Goal: Task Accomplishment & Management: Manage account settings

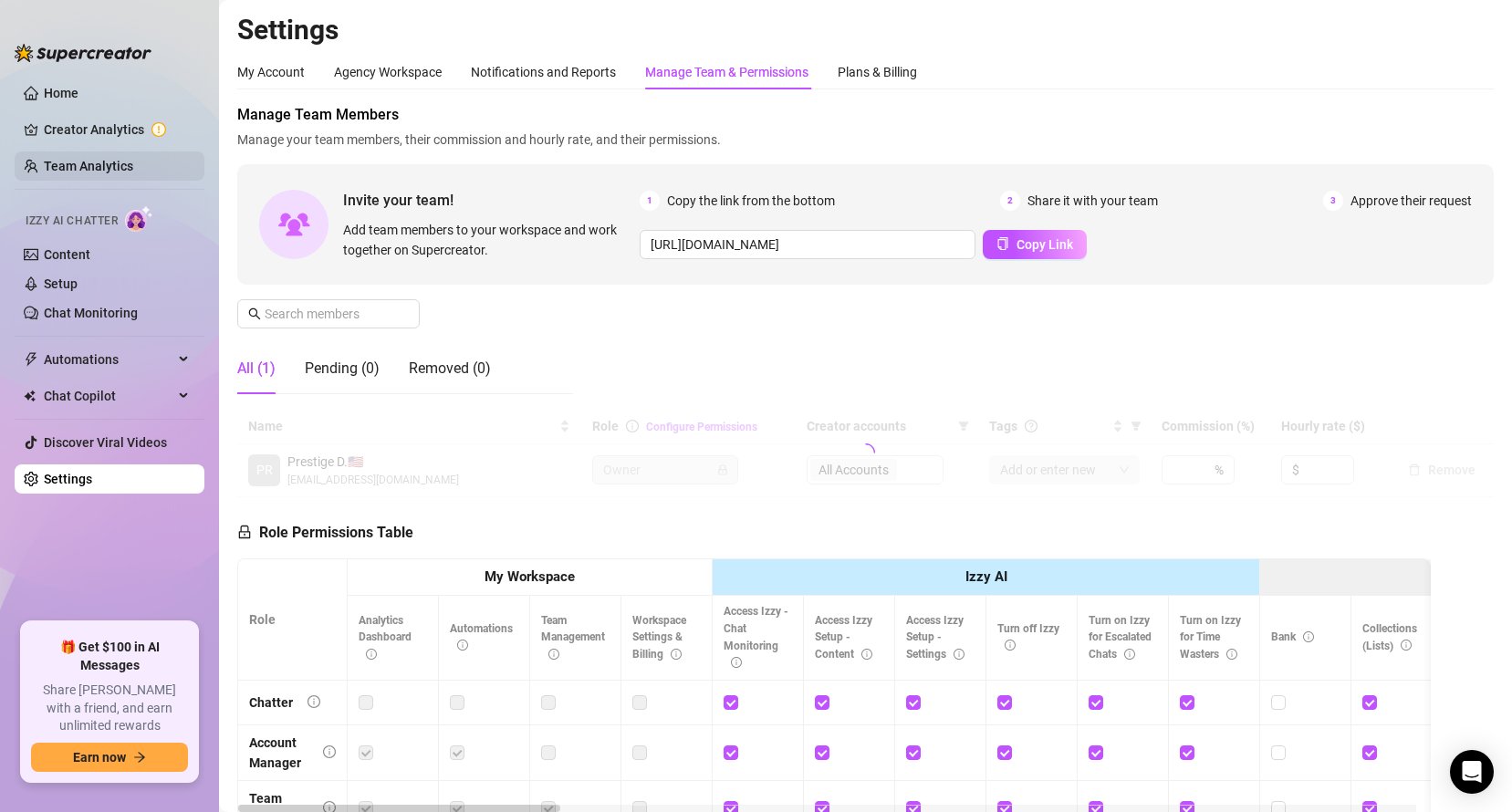
click at [133, 173] on link "Team Analytics" at bounding box center [88, 166] width 90 height 15
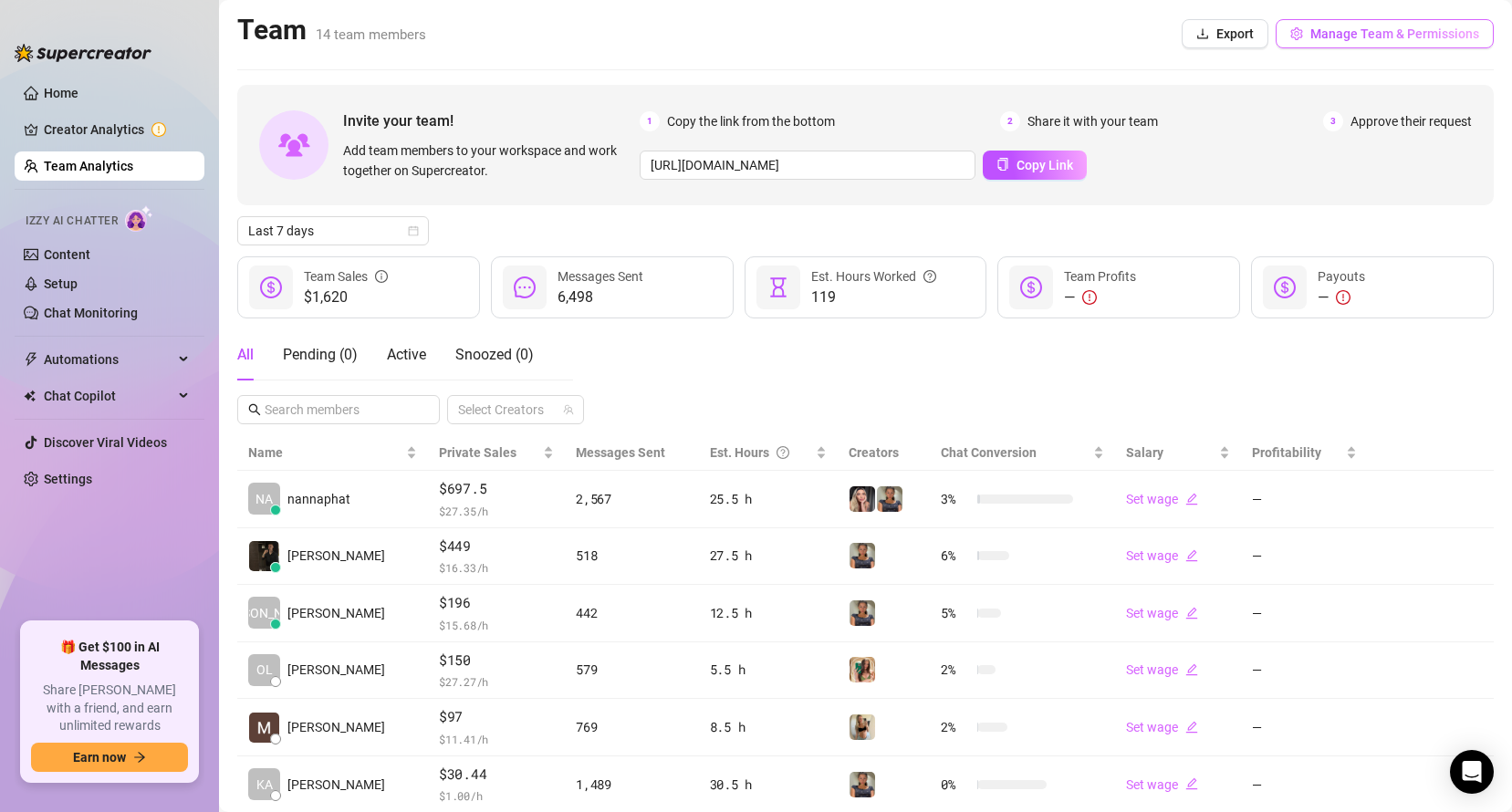
drag, startPoint x: 1340, startPoint y: 21, endPoint x: 1324, endPoint y: 41, distance: 25.6
click at [1324, 41] on span "Manage Team & Permissions" at bounding box center [1395, 34] width 169 height 15
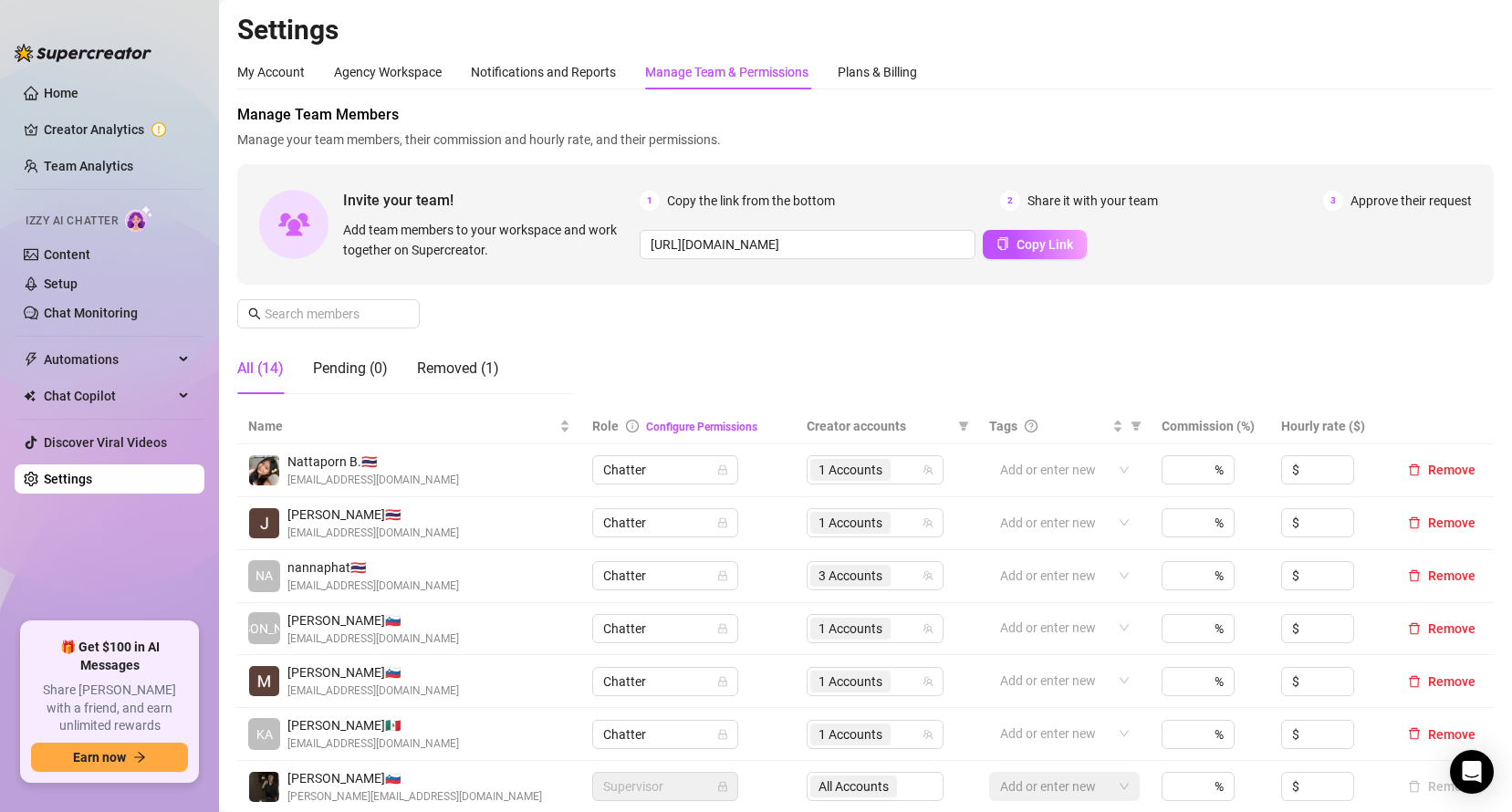
scroll to position [216, 0]
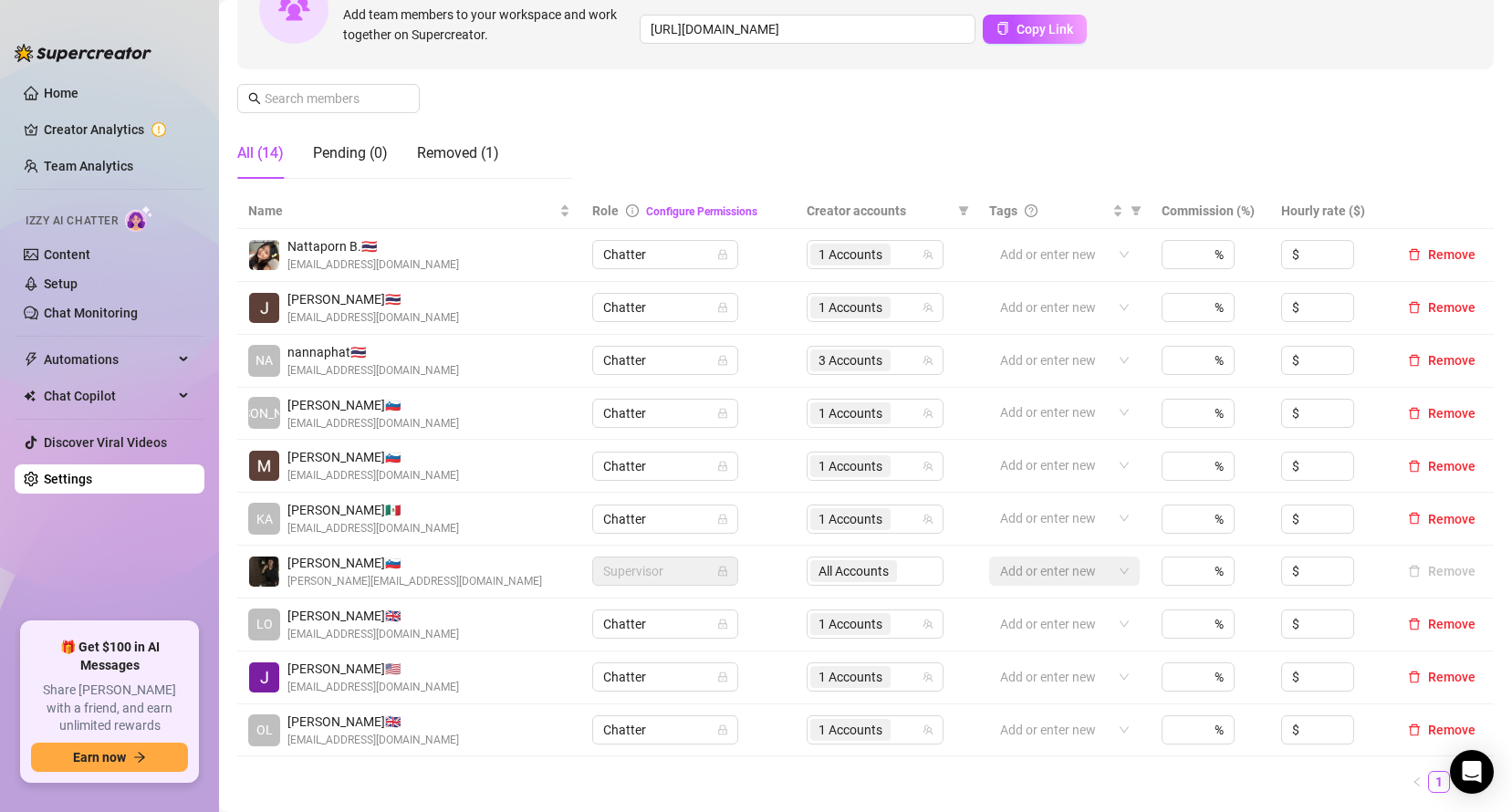
click at [463, 340] on td "NA nannaphat 🇹🇭 [EMAIL_ADDRESS][DOMAIN_NAME]" at bounding box center [409, 362] width 344 height 53
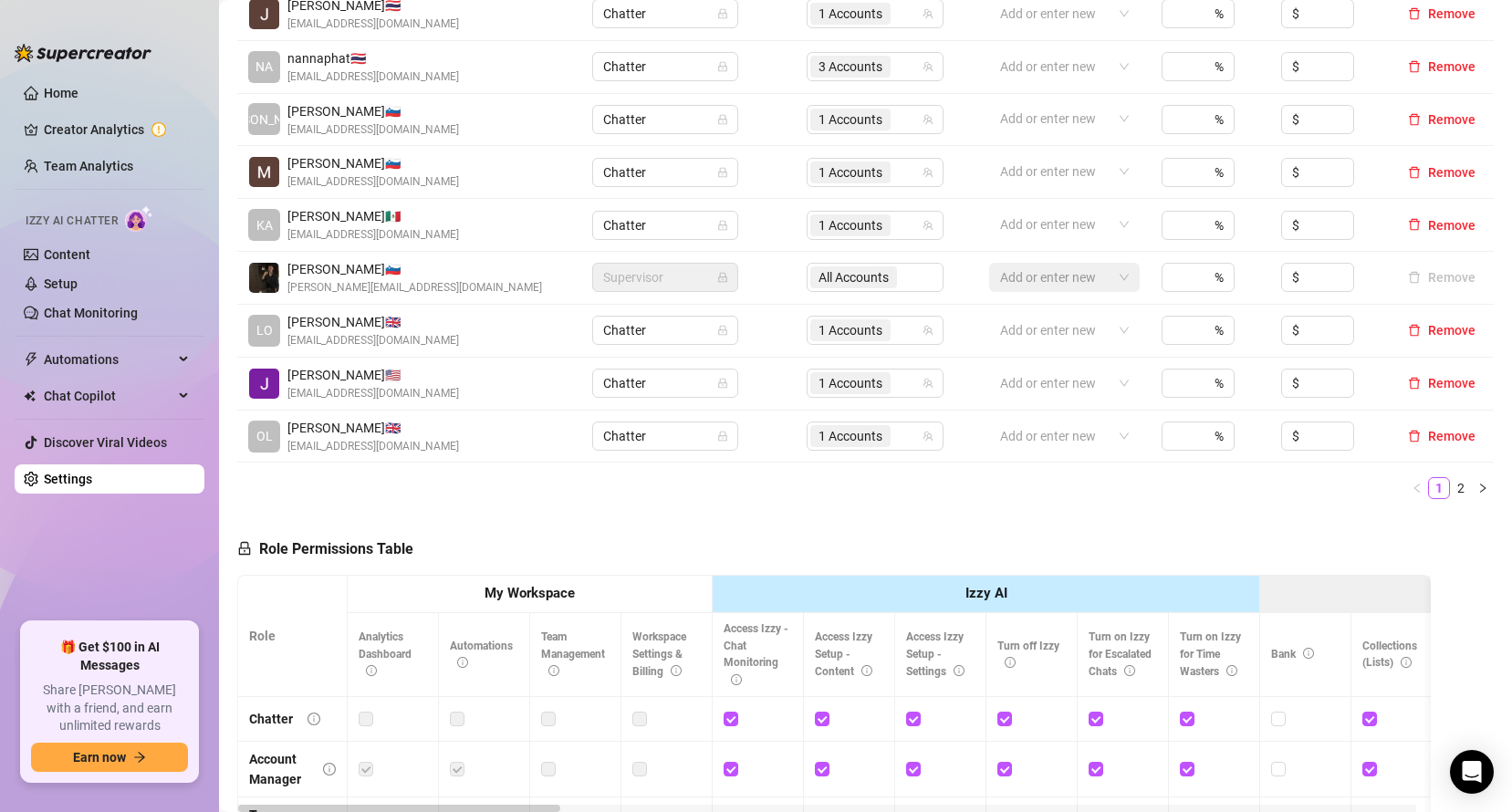
scroll to position [510, 0]
click at [1451, 487] on link "2" at bounding box center [1461, 487] width 20 height 20
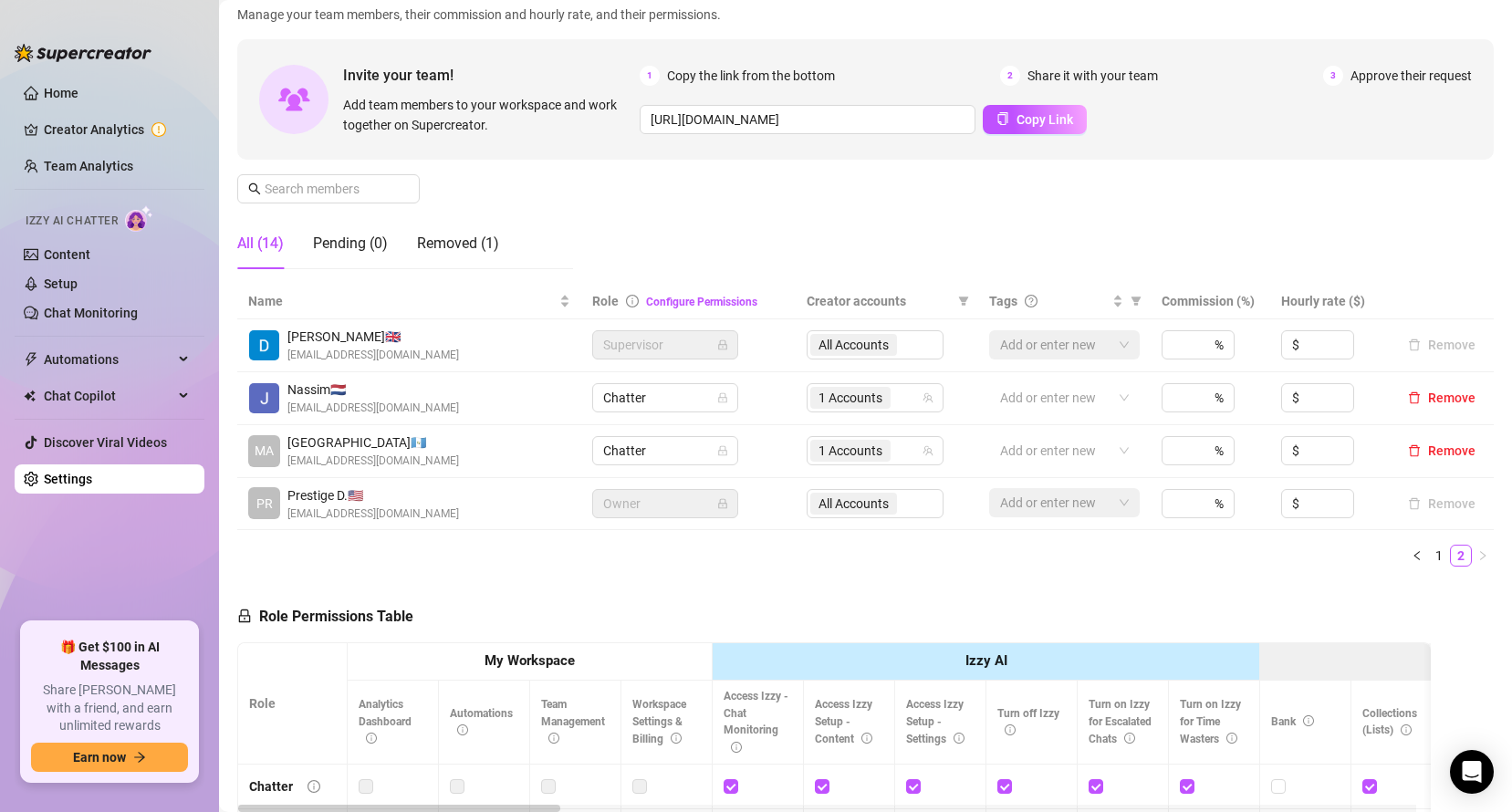
scroll to position [125, 0]
click at [1429, 552] on link "1" at bounding box center [1439, 556] width 20 height 20
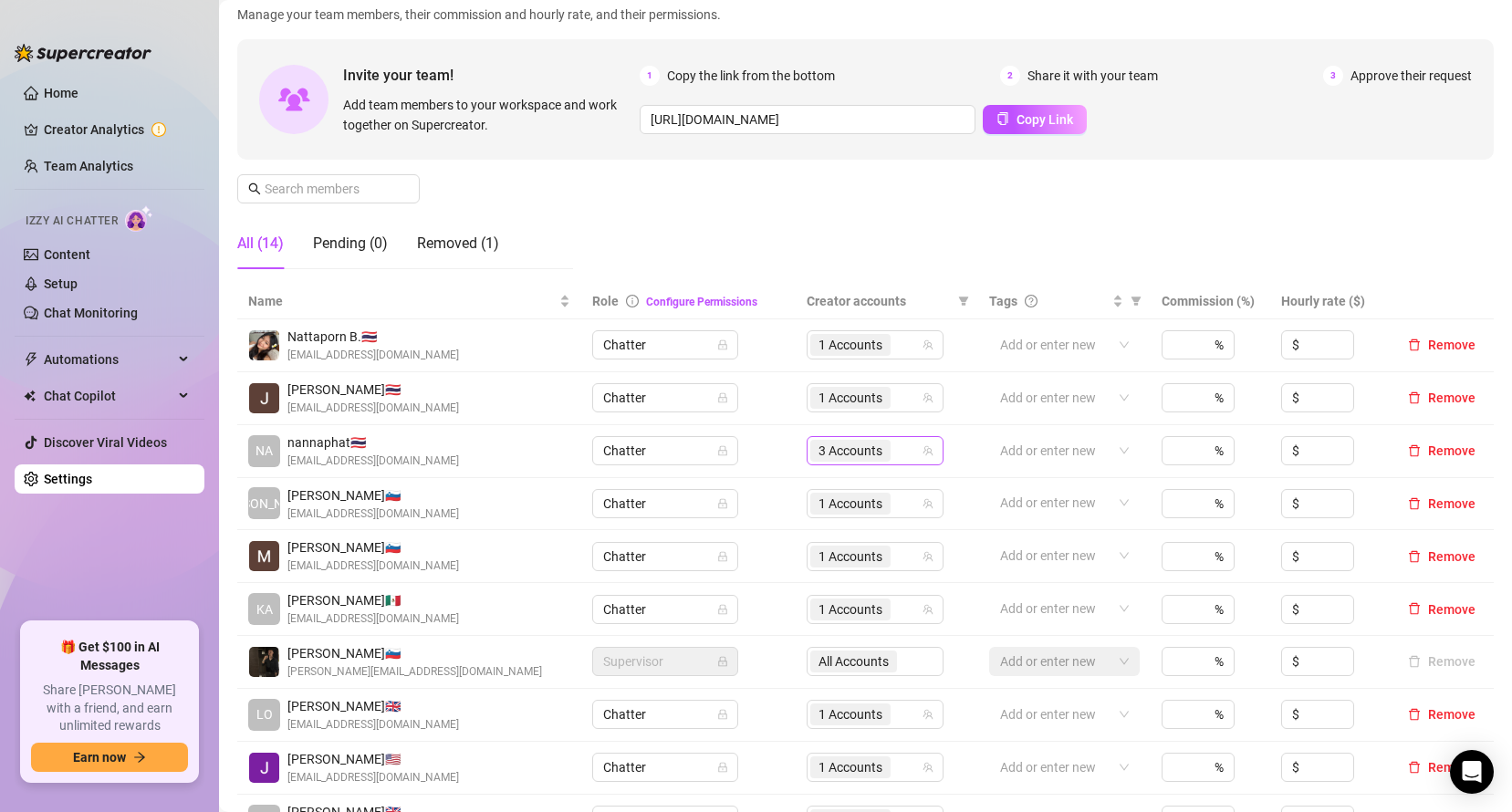
click at [864, 441] on span "3 Accounts" at bounding box center [851, 450] width 64 height 20
